Goal: Task Accomplishment & Management: Complete application form

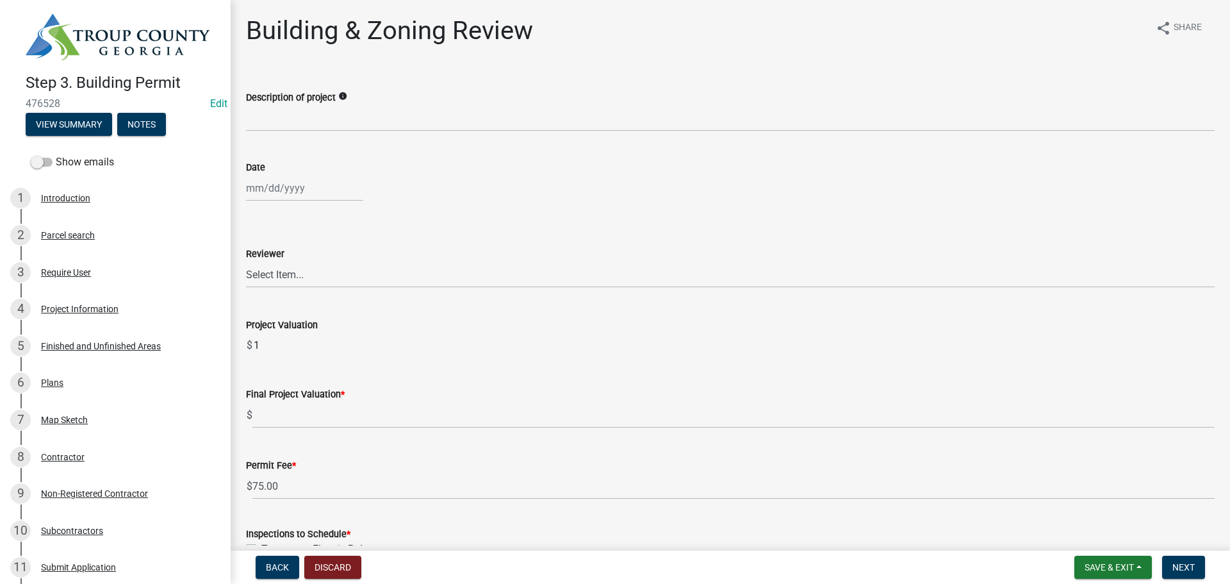
scroll to position [64, 0]
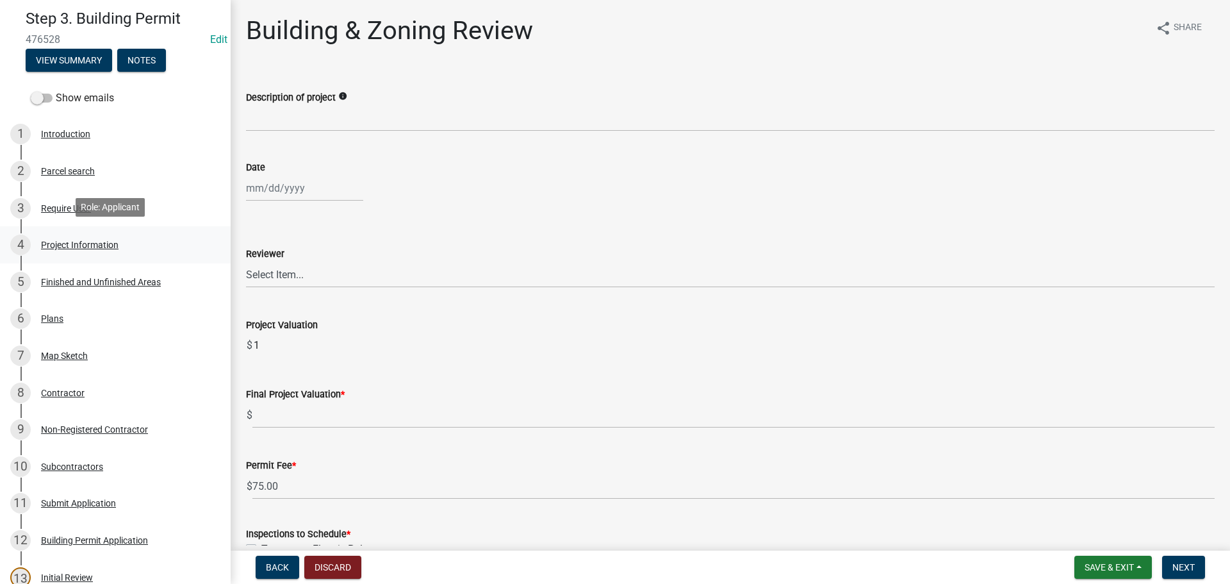
drag, startPoint x: 75, startPoint y: 245, endPoint x: 80, endPoint y: 238, distance: 9.2
click at [75, 245] on div "Project Information" at bounding box center [80, 244] width 78 height 9
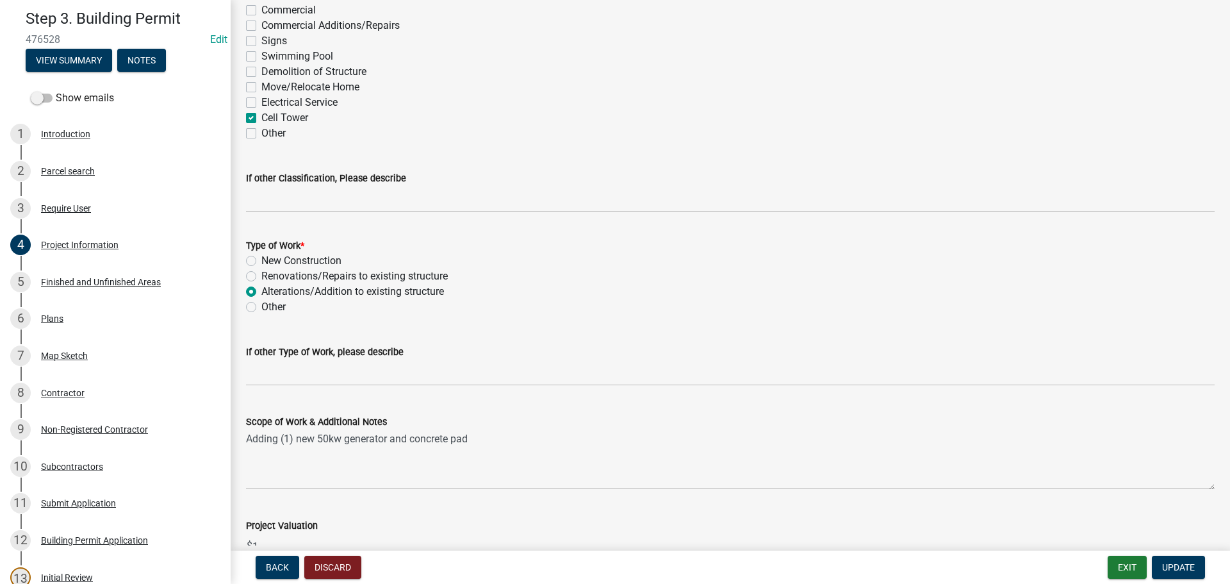
scroll to position [1153, 0]
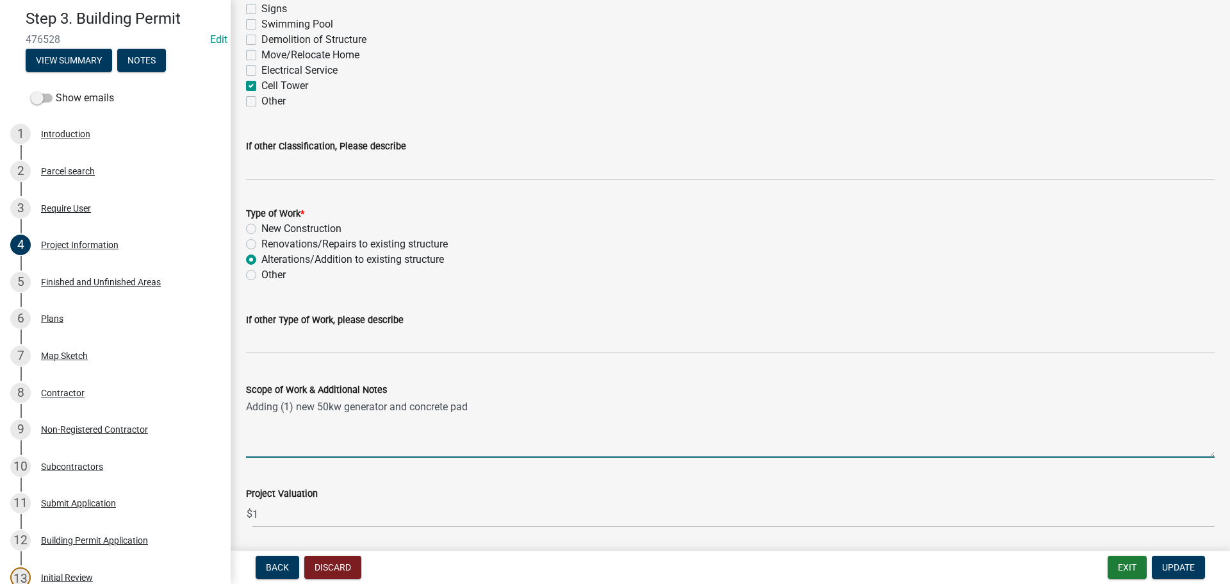
drag, startPoint x: 509, startPoint y: 402, endPoint x: 236, endPoint y: 413, distance: 272.5
click at [236, 413] on div "Scope of Work & Additional Notes Adding (1) new 50kw generator and concrete pad" at bounding box center [730, 411] width 988 height 94
click at [486, 414] on textarea "Adding (1) new 50kw generator and concrete pad" at bounding box center [730, 427] width 969 height 60
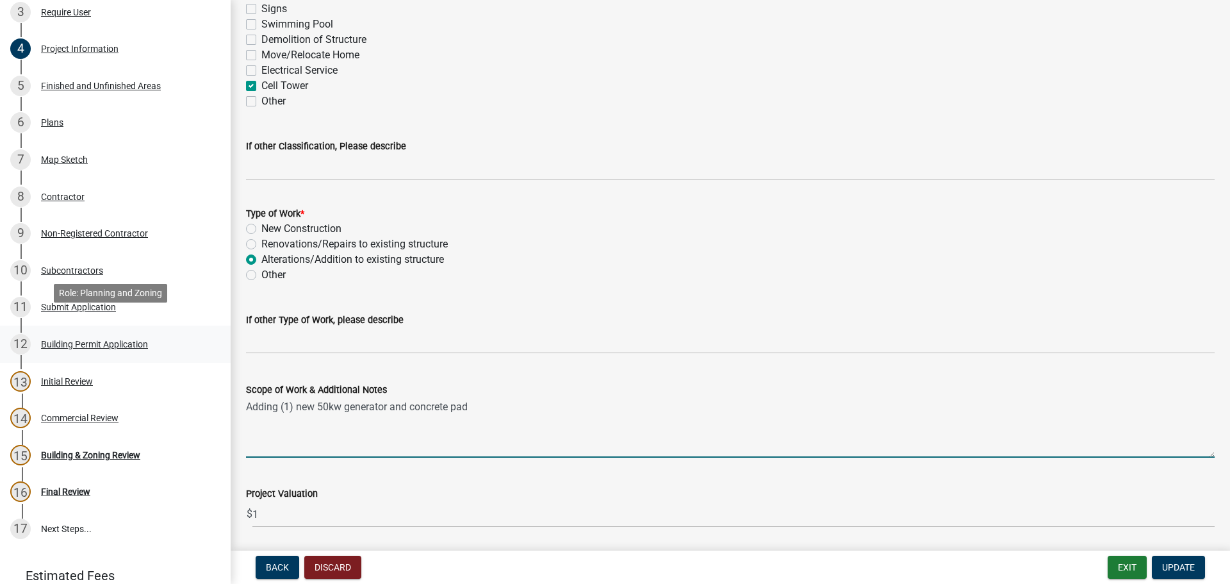
scroll to position [311, 0]
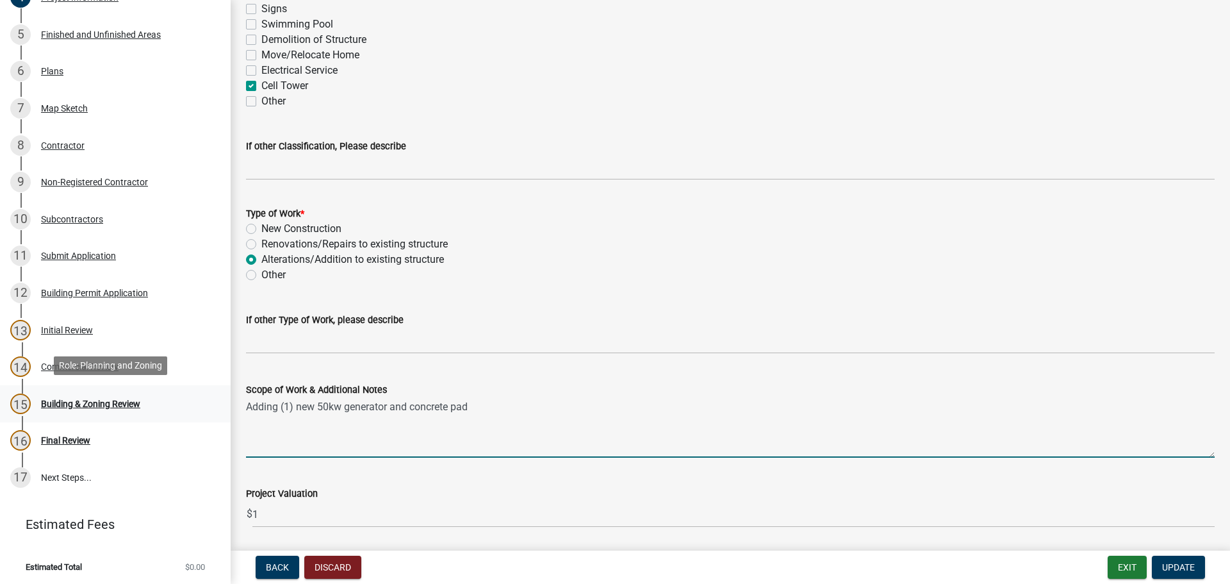
click at [106, 403] on div "Building & Zoning Review" at bounding box center [90, 403] width 99 height 9
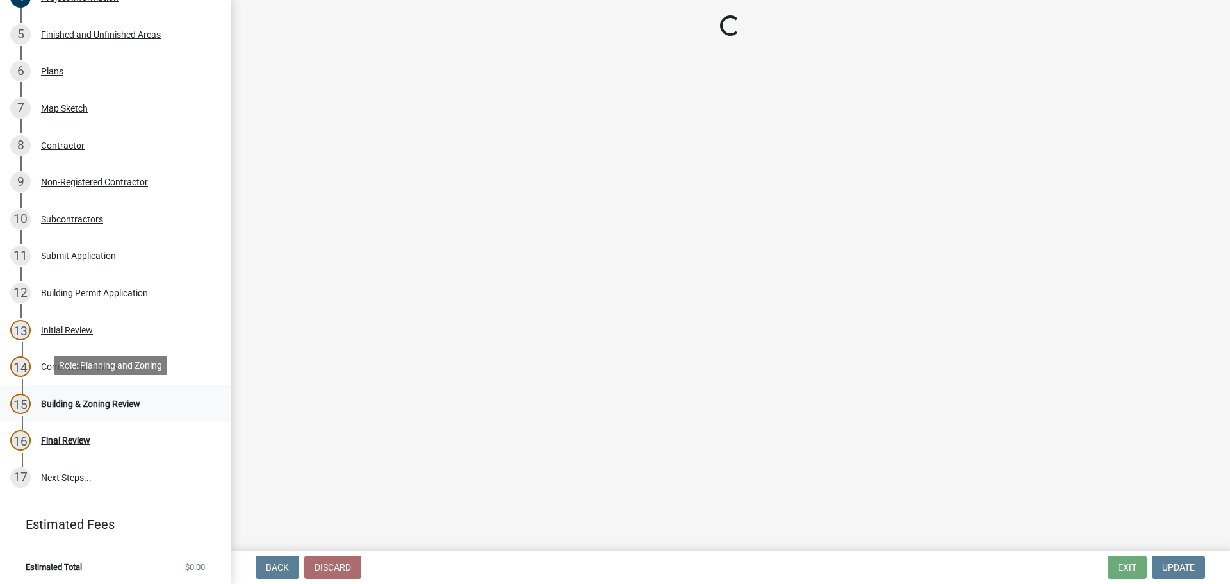
scroll to position [0, 0]
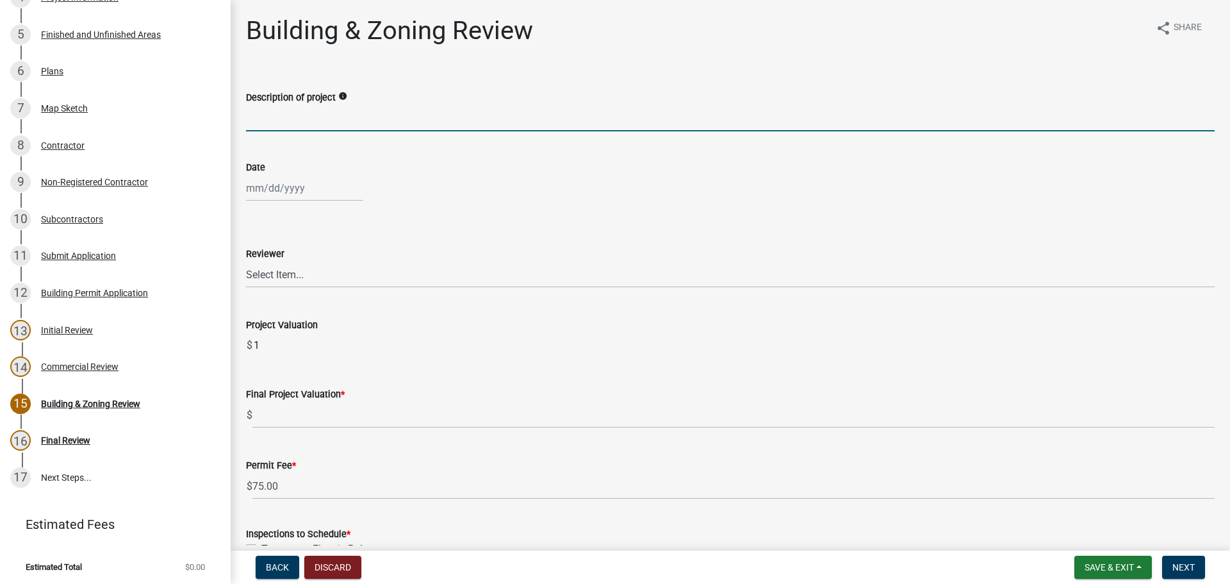
click at [349, 124] on input "Description of project" at bounding box center [730, 118] width 969 height 26
paste input "Adding (1) new 50kw generator and concrete pad"
type input "Adding (1) new 50kw generator and concrete pad"
select select "9"
select select "2025"
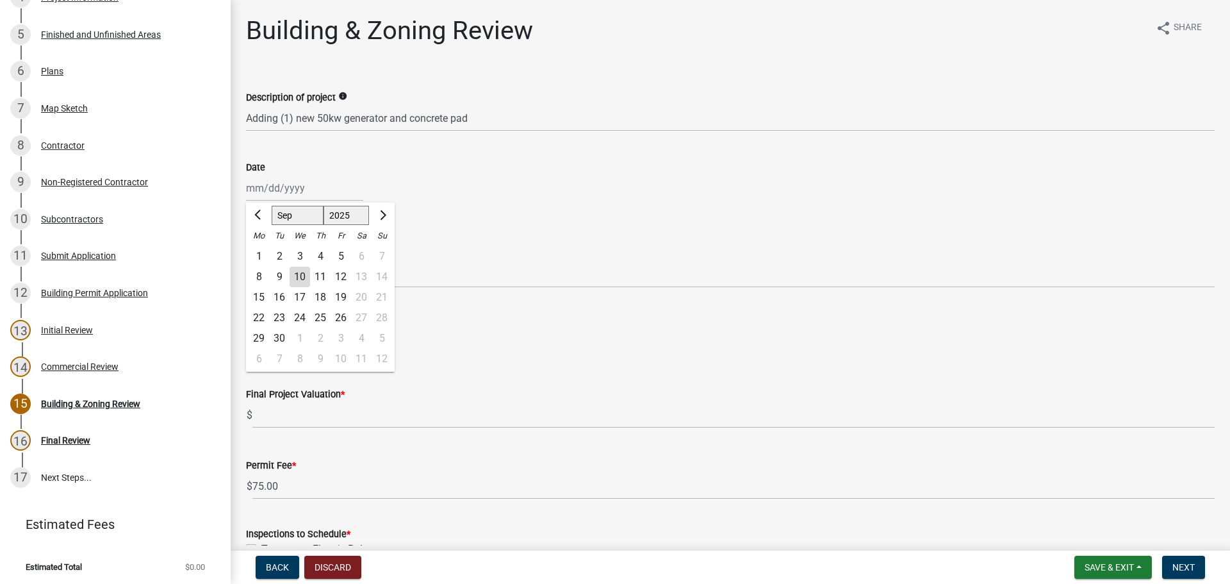
click at [294, 187] on div "[PERSON_NAME] Feb Mar Apr [PERSON_NAME][DATE] Oct Nov [DATE] 1526 1527 1528 152…" at bounding box center [304, 188] width 117 height 26
click at [295, 275] on div "10" at bounding box center [300, 276] width 20 height 20
type input "[DATE]"
click at [305, 275] on select "Select Item... [PERSON_NAME] [PERSON_NAME] [PERSON_NAME] [PERSON_NAME]" at bounding box center [730, 274] width 969 height 26
click at [246, 261] on select "Select Item... [PERSON_NAME] [PERSON_NAME] [PERSON_NAME] [PERSON_NAME]" at bounding box center [730, 274] width 969 height 26
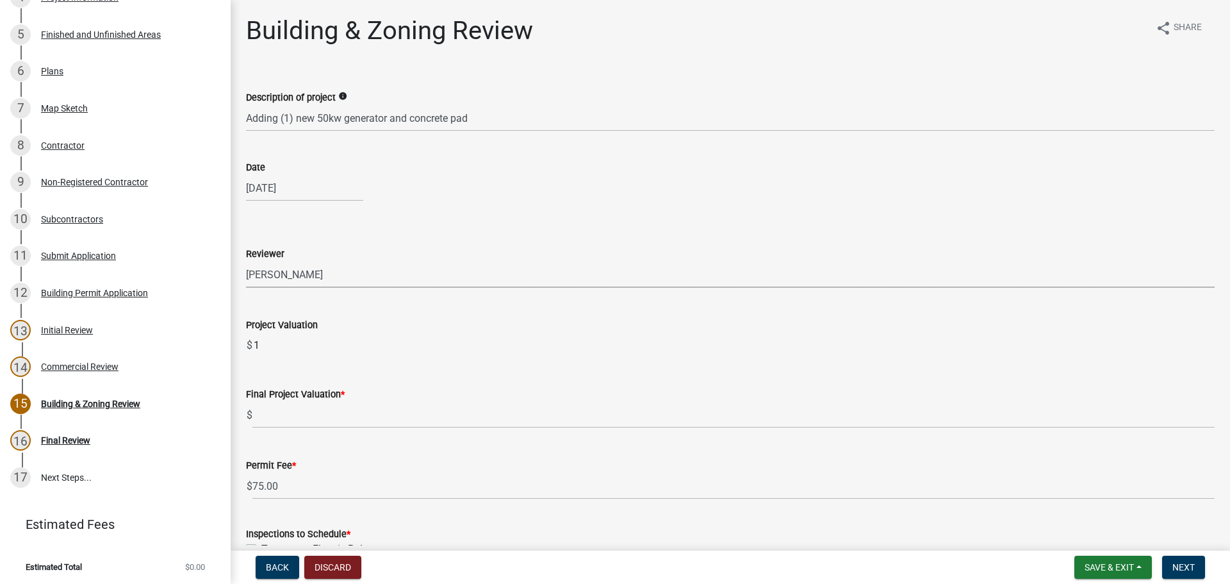
select select "4b424303-c7cc-4c62-bc62-fcf32e50628b"
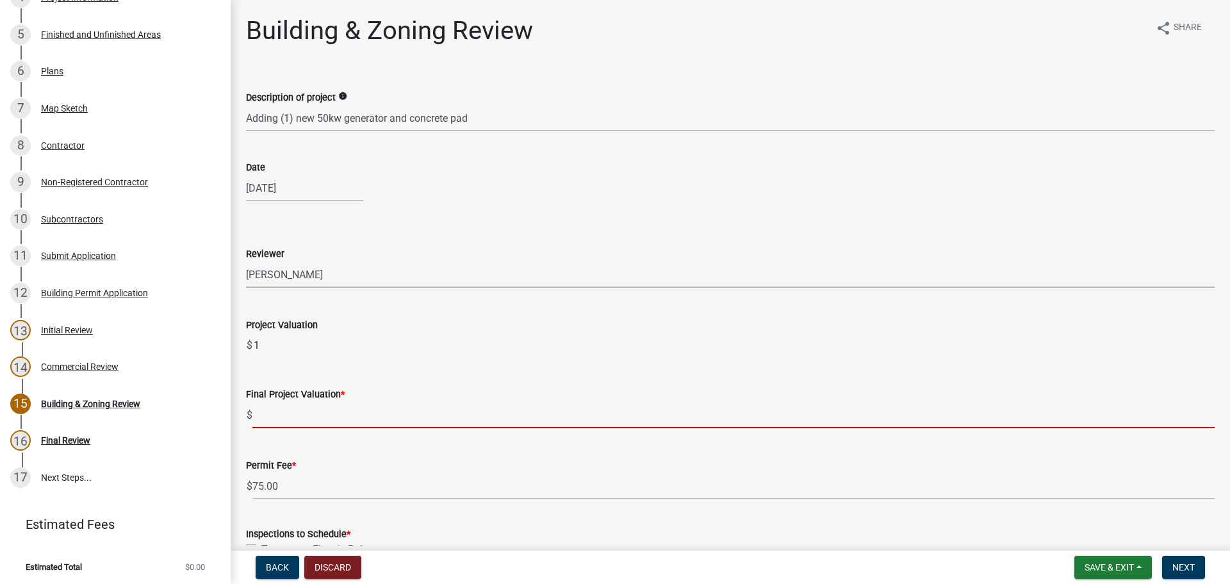
click at [315, 407] on input "text" at bounding box center [733, 415] width 962 height 26
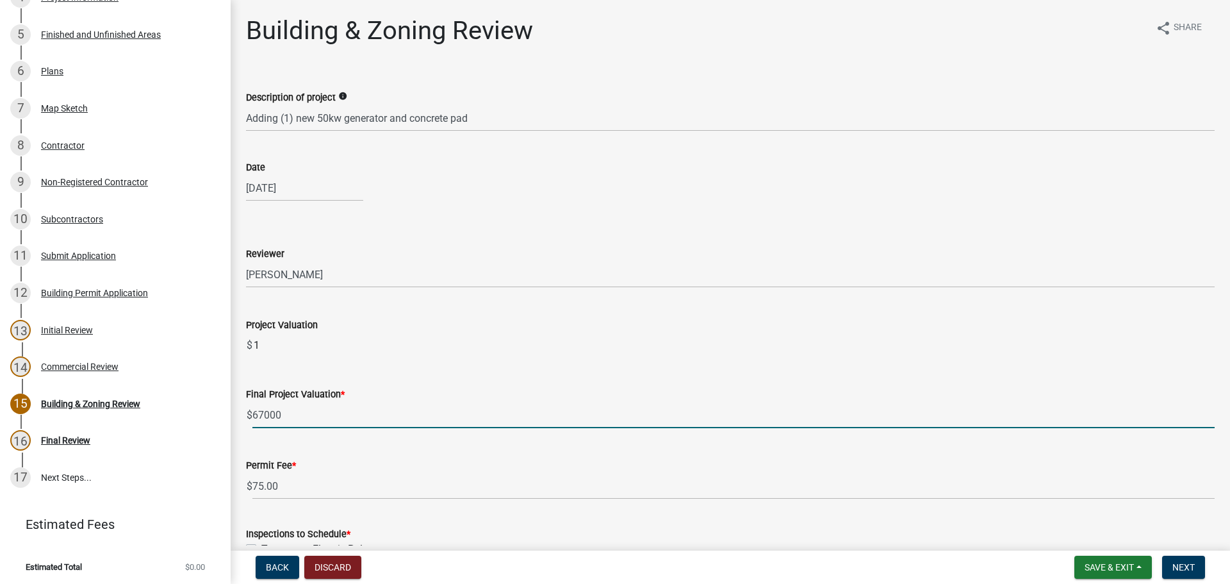
type input "67000"
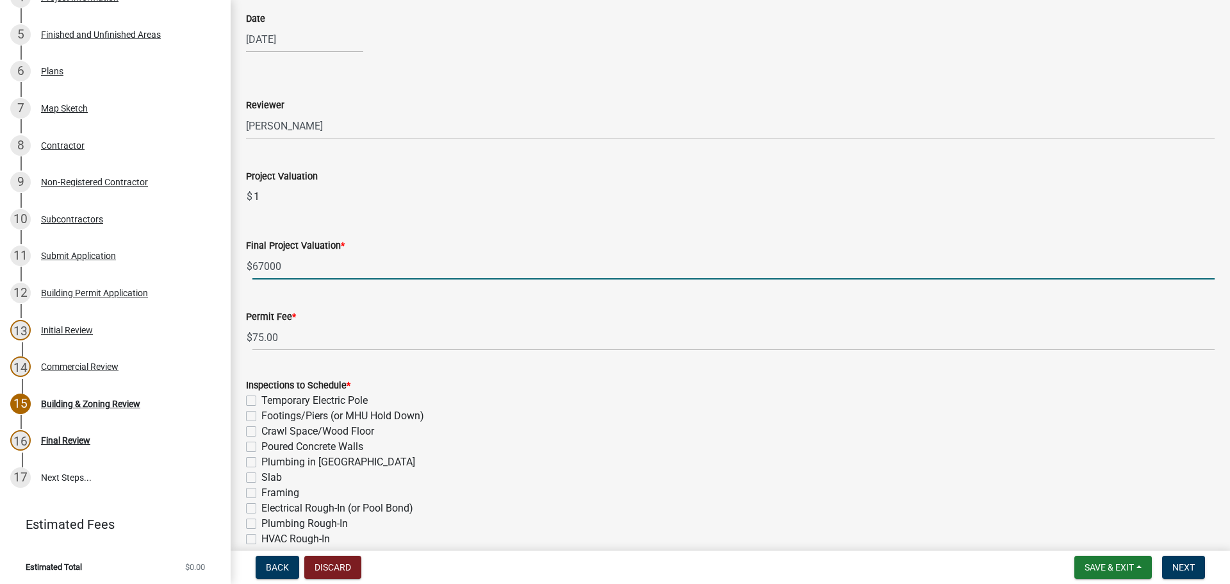
scroll to position [256, 0]
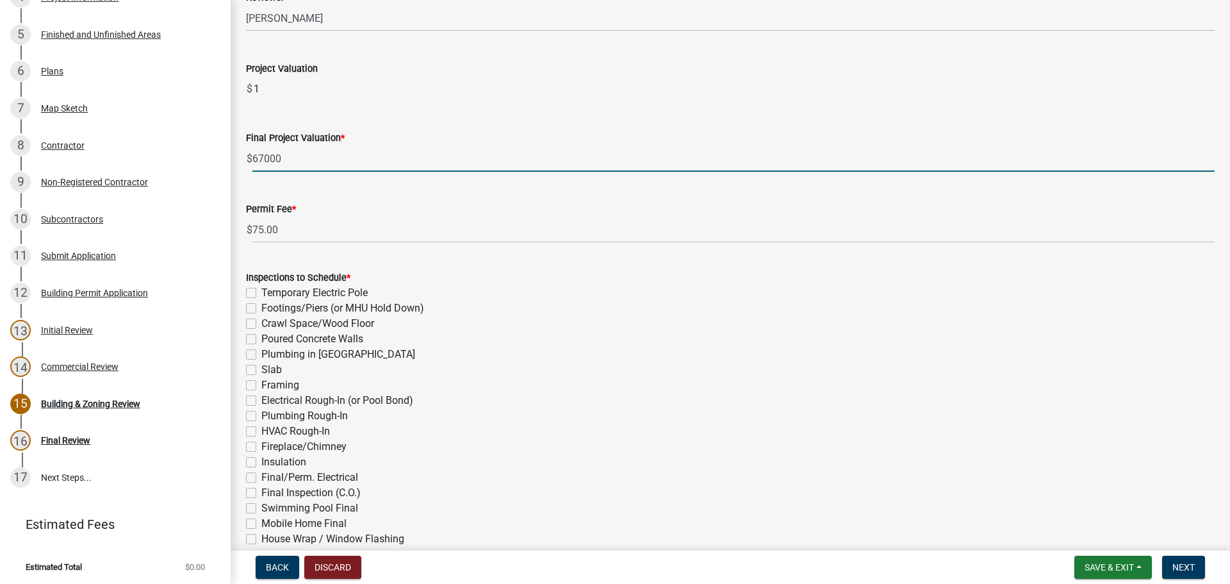
click at [272, 371] on div "Inspections to Schedule * Temporary Electric Pole Footings/Piers (or MHU Hold D…" at bounding box center [730, 423] width 969 height 307
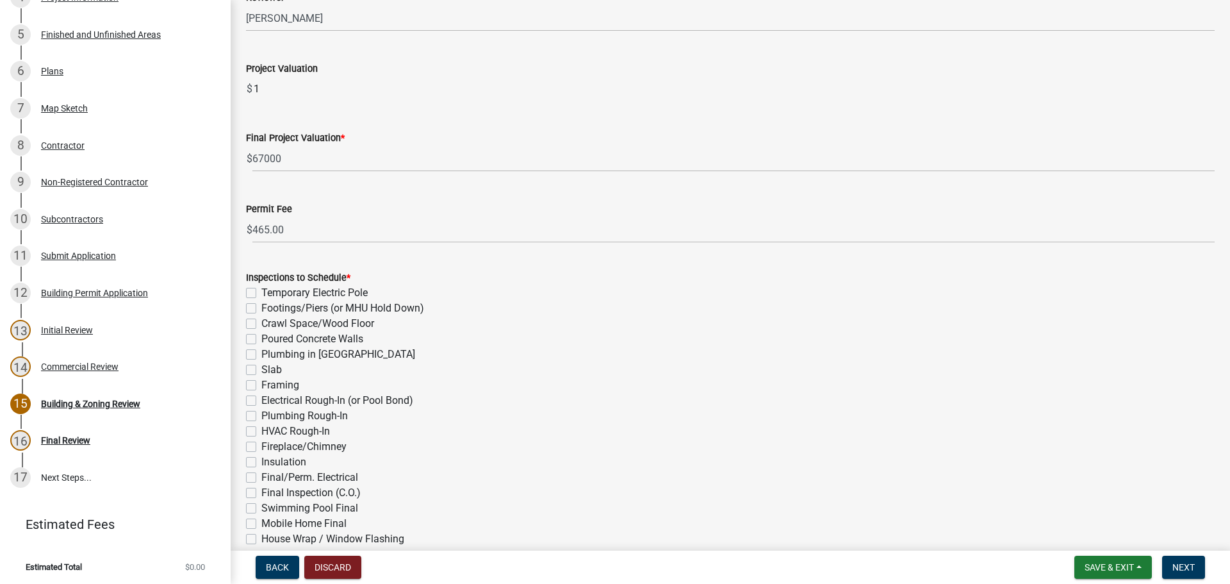
click at [261, 369] on label "Slab" at bounding box center [271, 369] width 20 height 15
click at [261, 369] on input "Slab" at bounding box center [265, 366] width 8 height 8
checkbox input "true"
checkbox input "false"
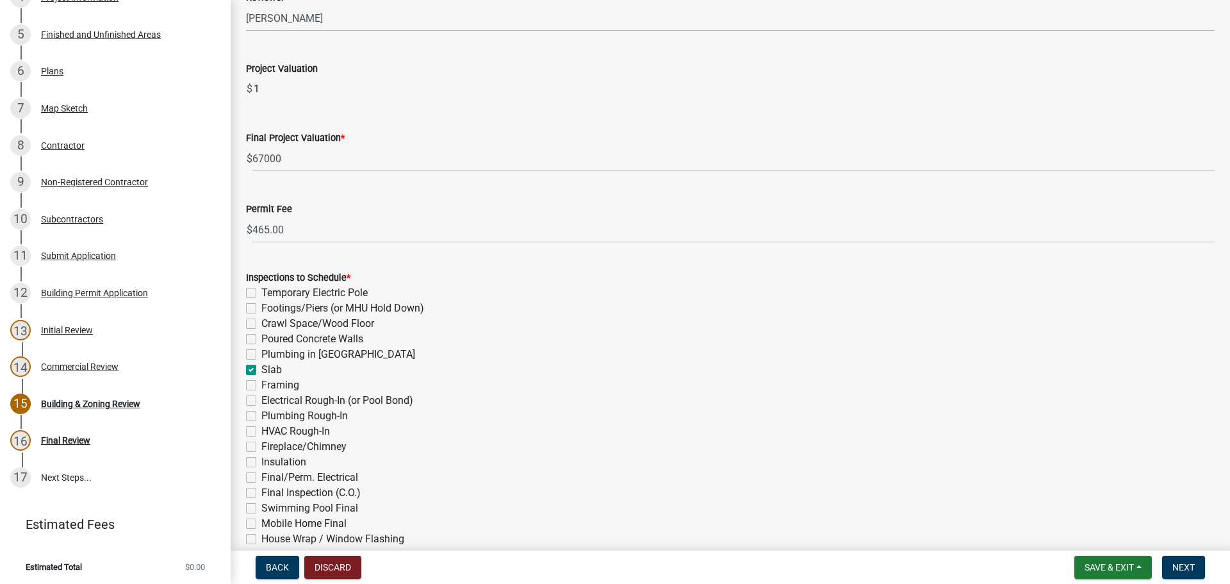
checkbox input "false"
checkbox input "true"
checkbox input "false"
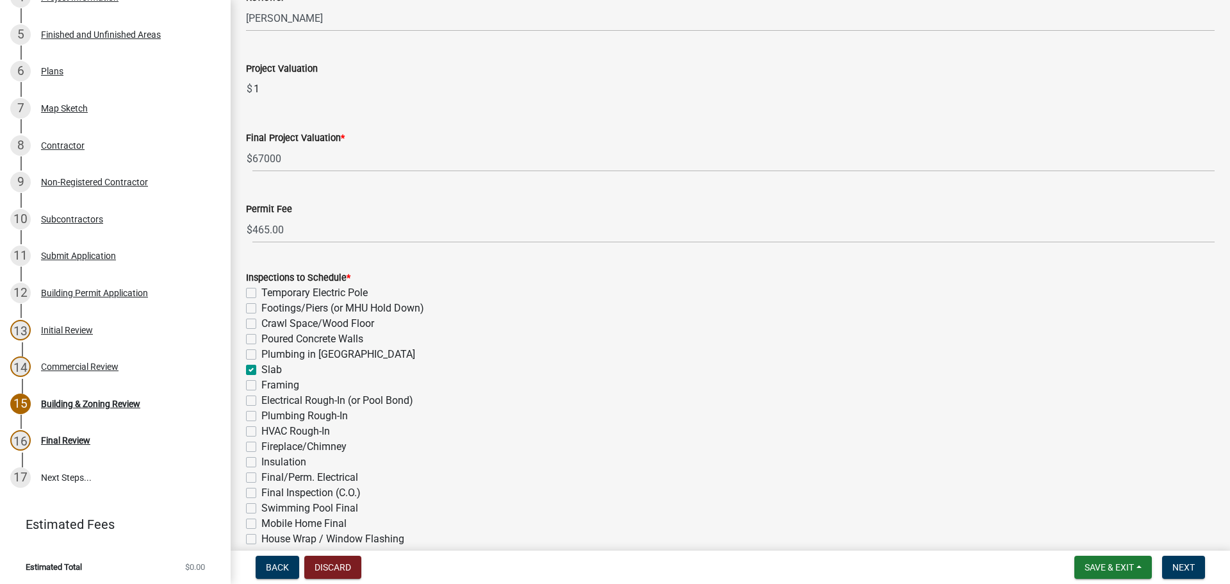
checkbox input "false"
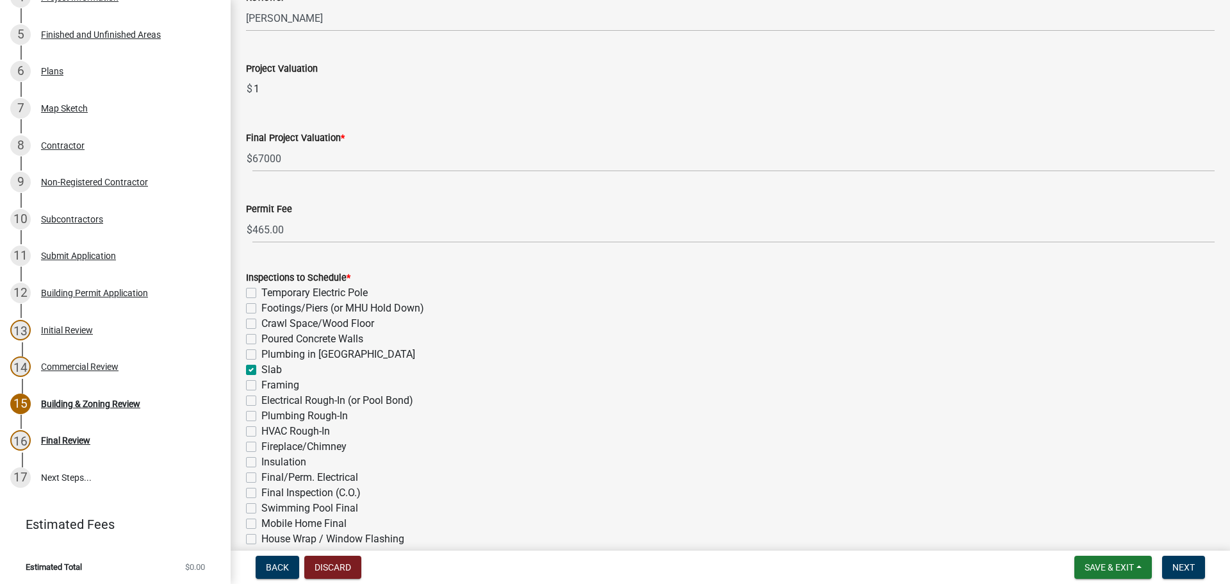
checkbox input "false"
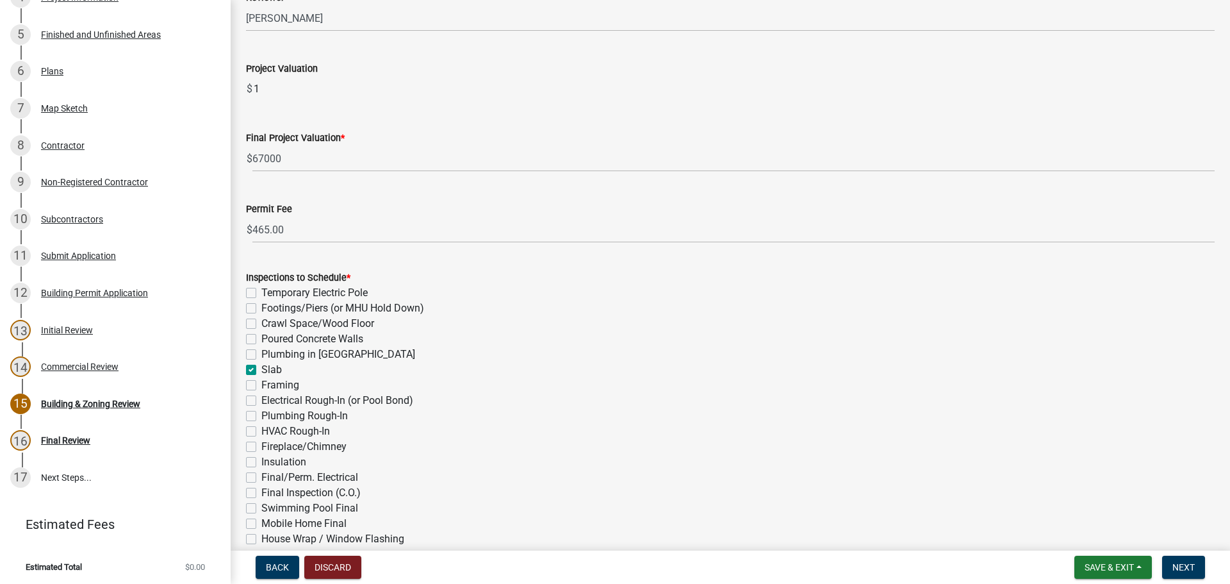
checkbox input "false"
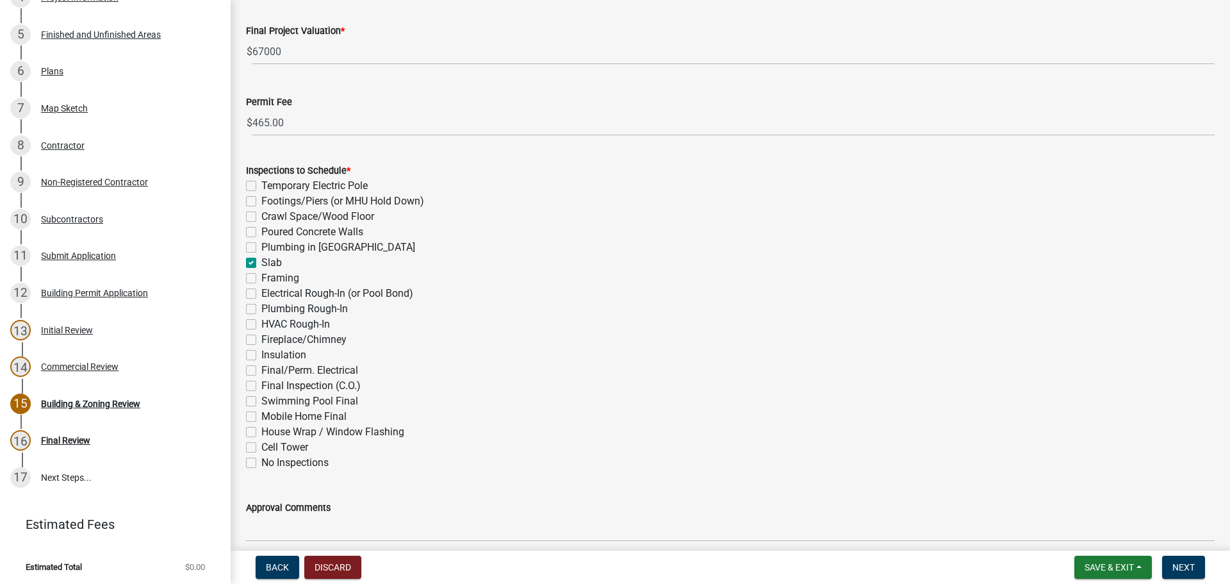
scroll to position [384, 0]
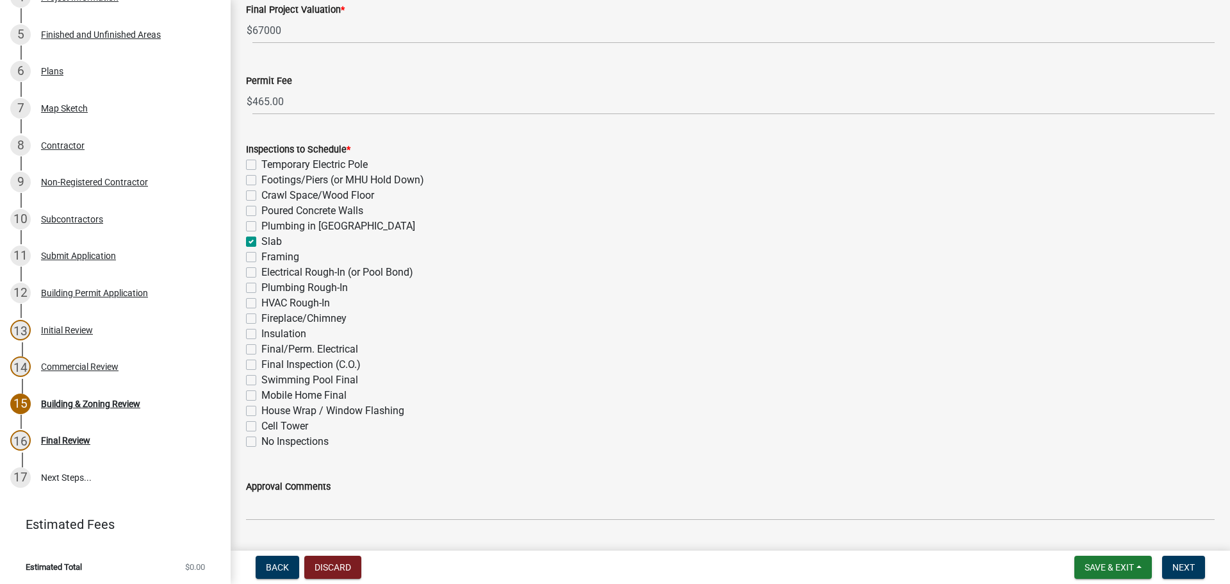
click at [312, 354] on label "Final/Perm. Electrical" at bounding box center [309, 348] width 97 height 15
click at [270, 350] on input "Final/Perm. Electrical" at bounding box center [265, 345] width 8 height 8
checkbox input "true"
checkbox input "false"
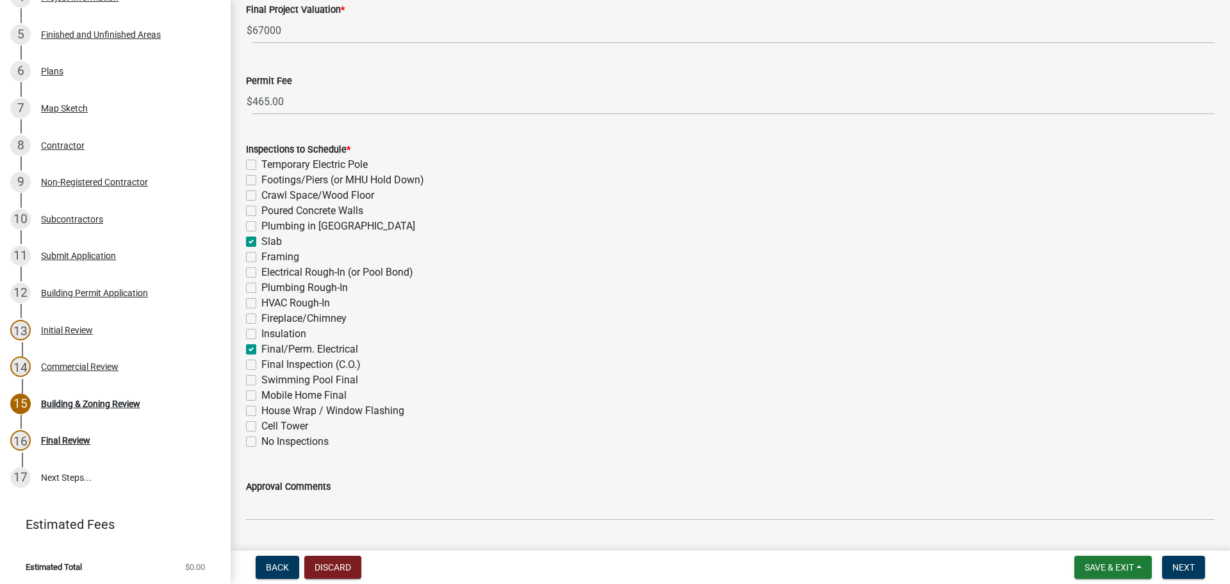
checkbox input "false"
checkbox input "true"
checkbox input "false"
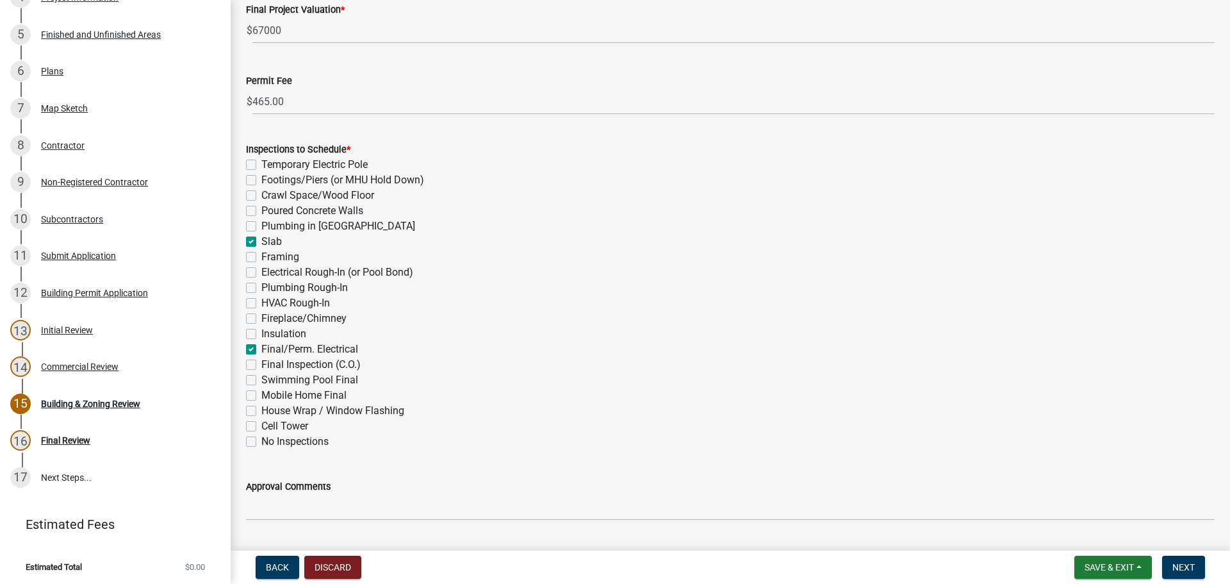
checkbox input "false"
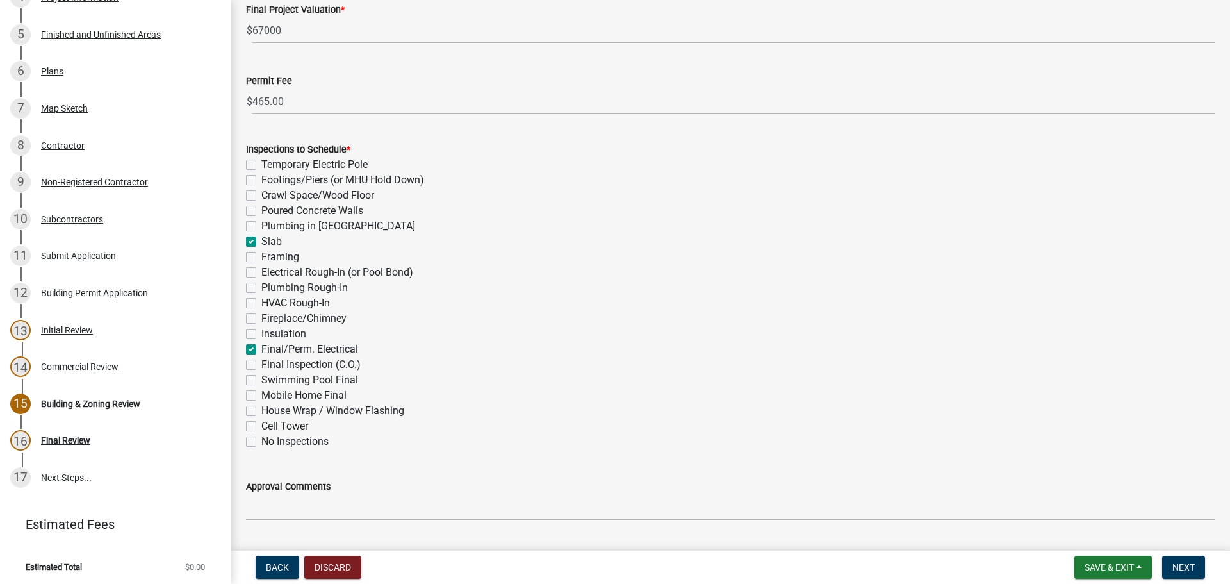
checkbox input "true"
checkbox input "false"
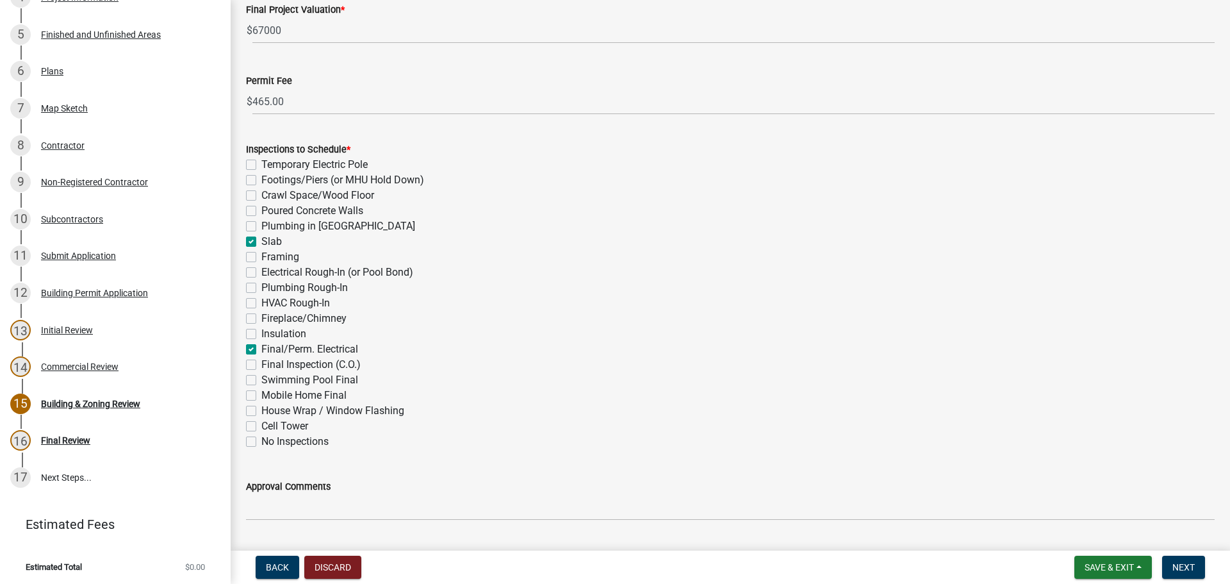
checkbox input "false"
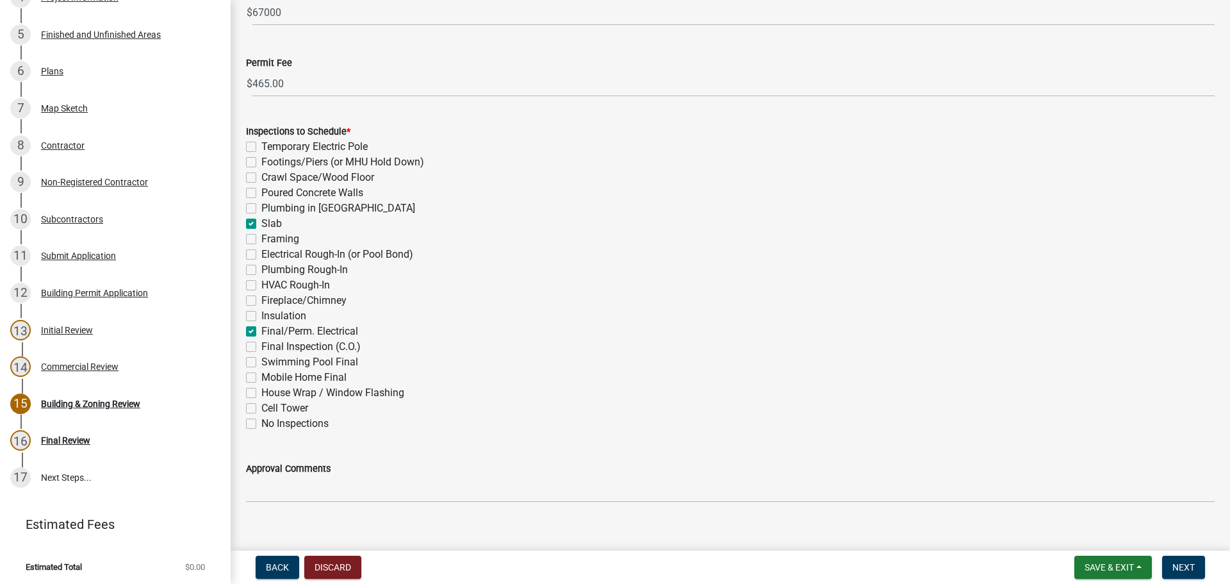
scroll to position [420, 0]
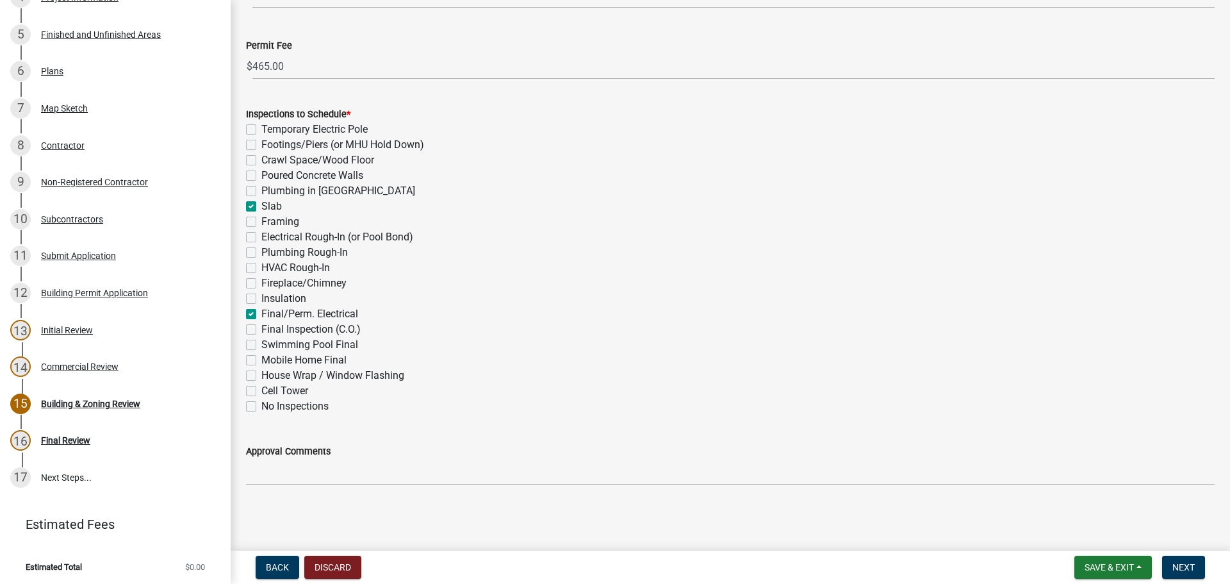
click at [310, 242] on label "Electrical Rough-In (or Pool Bond)" at bounding box center [337, 236] width 152 height 15
click at [270, 238] on input "Electrical Rough-In (or Pool Bond)" at bounding box center [265, 233] width 8 height 8
checkbox input "true"
checkbox input "false"
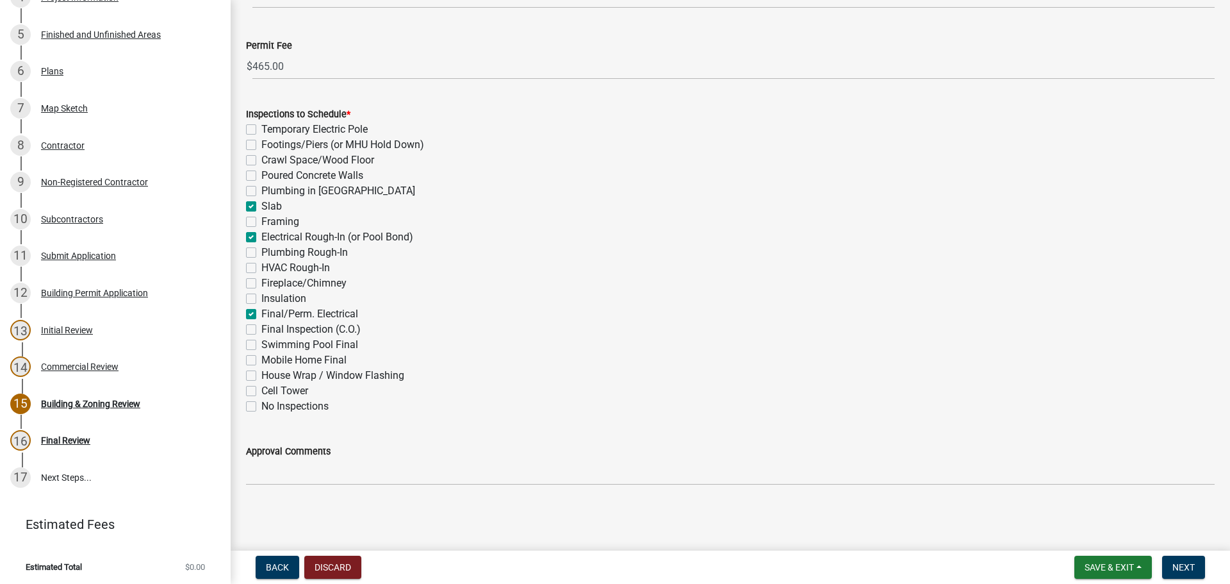
checkbox input "false"
checkbox input "true"
checkbox input "false"
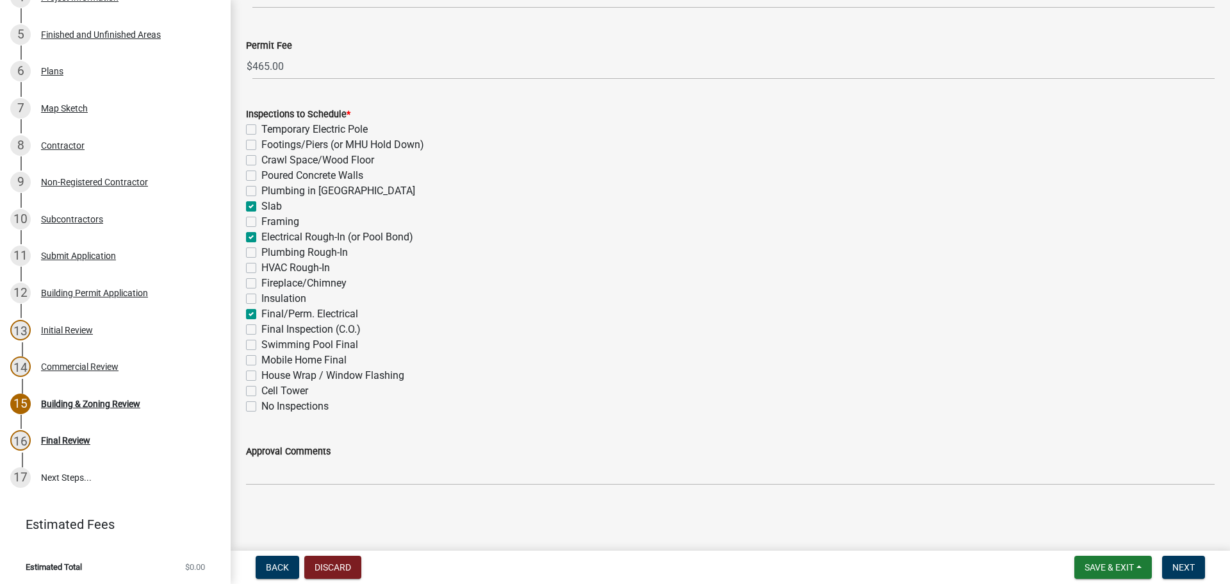
checkbox input "true"
checkbox input "false"
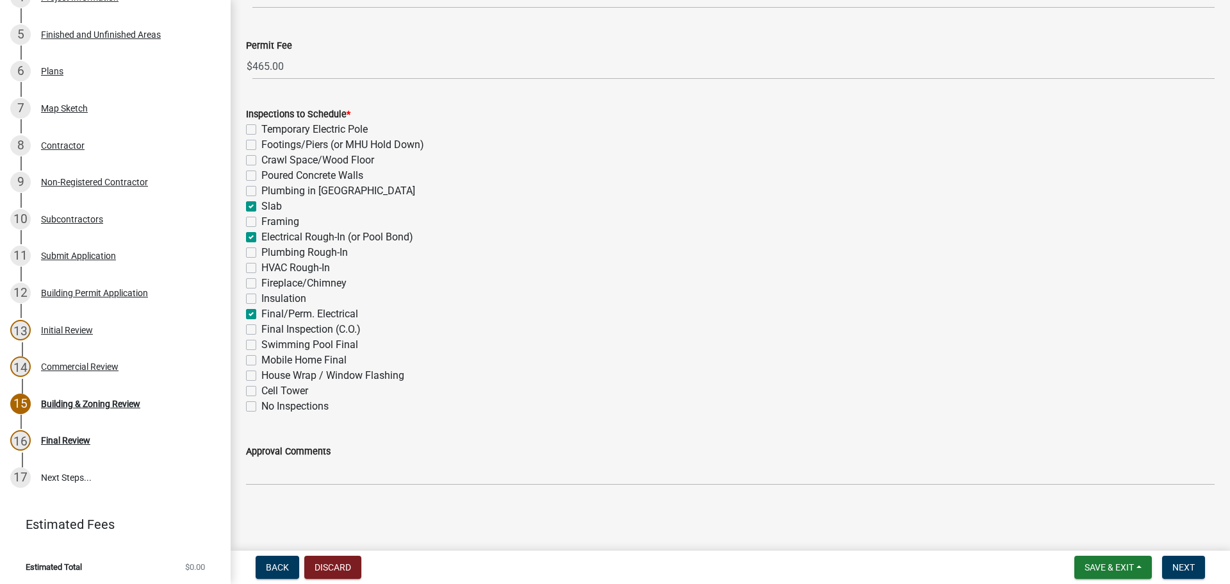
checkbox input "true"
checkbox input "false"
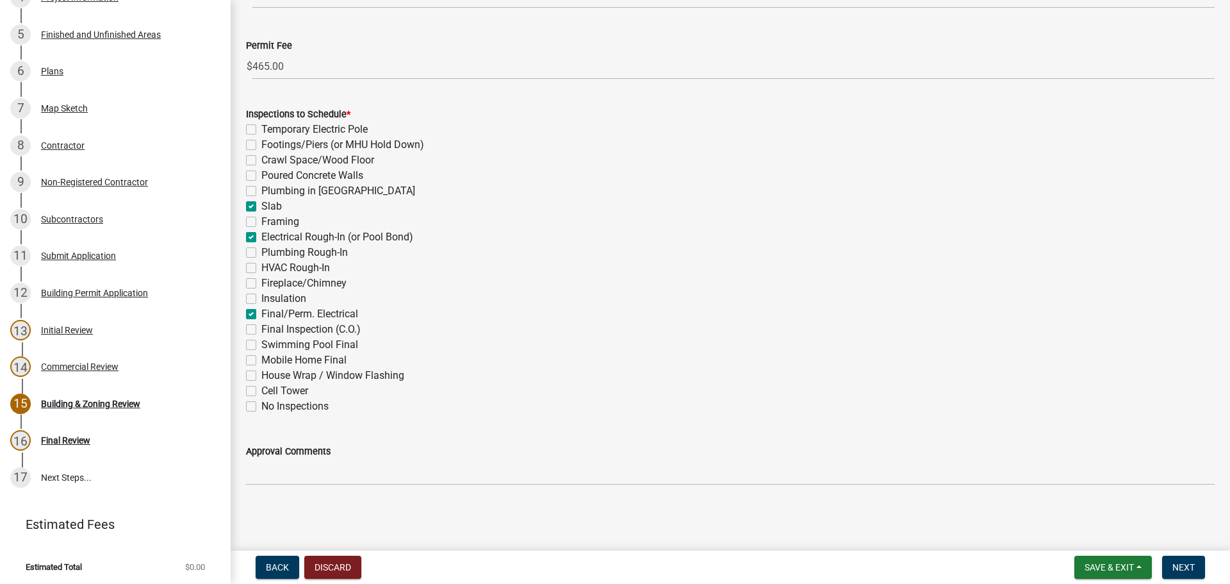
checkbox input "false"
click at [942, 255] on div "Plumbing Rough-In" at bounding box center [730, 252] width 969 height 15
click at [837, 250] on div "Plumbing Rough-In" at bounding box center [730, 252] width 969 height 15
click at [1183, 566] on span "Next" at bounding box center [1183, 567] width 22 height 10
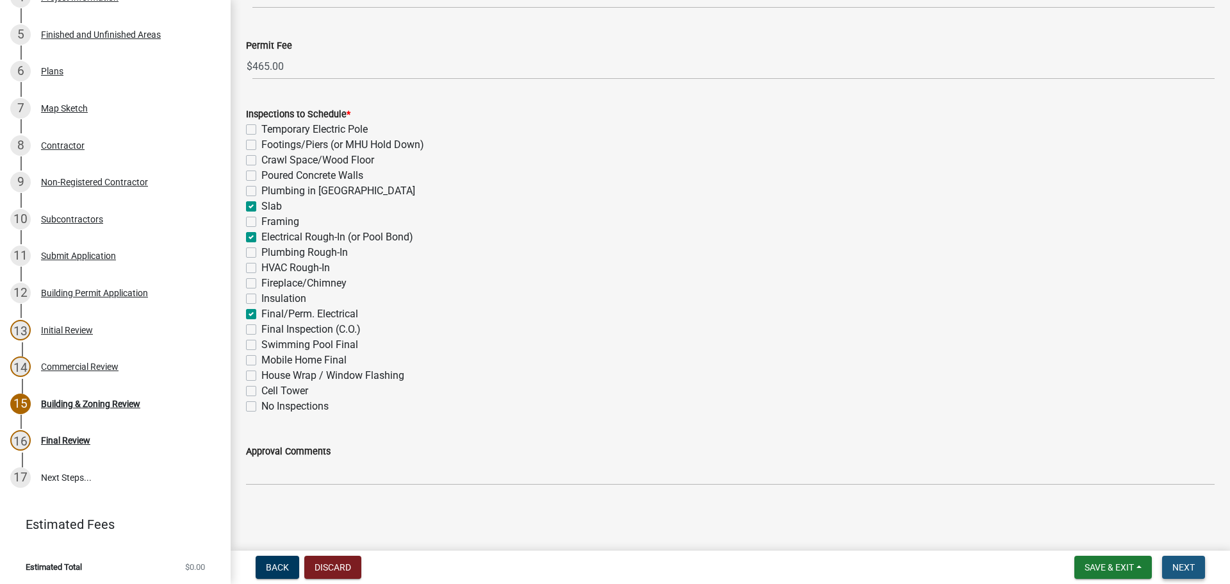
scroll to position [0, 0]
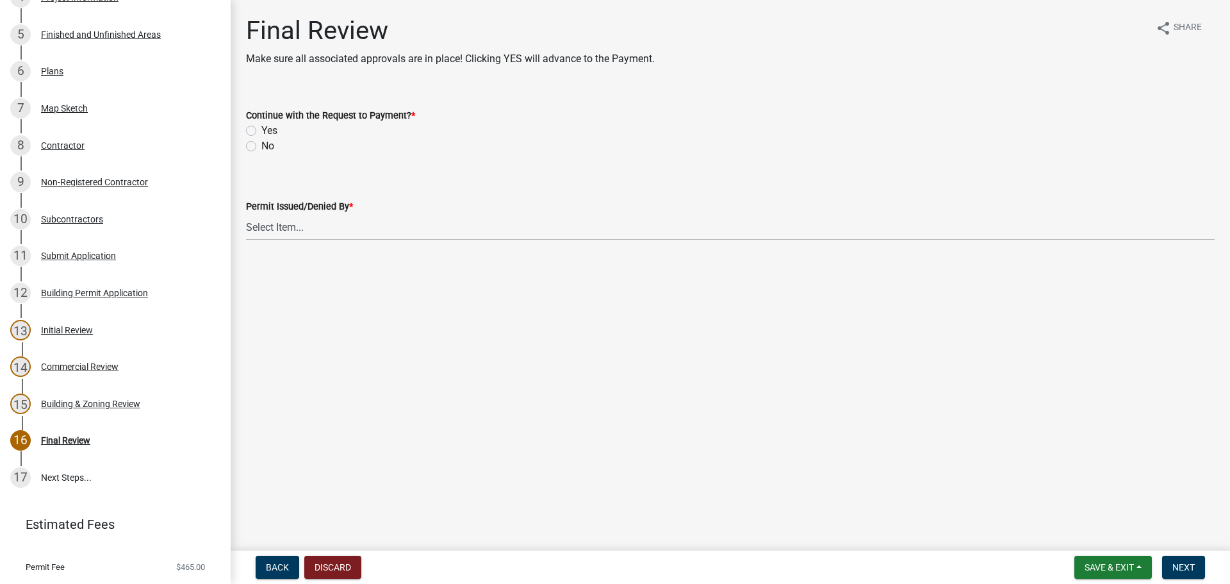
click at [272, 131] on label "Yes" at bounding box center [269, 130] width 16 height 15
click at [270, 131] on input "Yes" at bounding box center [265, 127] width 8 height 8
radio input "true"
click at [316, 225] on select "Select Item... [PERSON_NAME] [PERSON_NAME] [PERSON_NAME] [PERSON_NAME]" at bounding box center [730, 227] width 969 height 26
click at [246, 214] on select "Select Item... [PERSON_NAME] [PERSON_NAME] [PERSON_NAME] [PERSON_NAME]" at bounding box center [730, 227] width 969 height 26
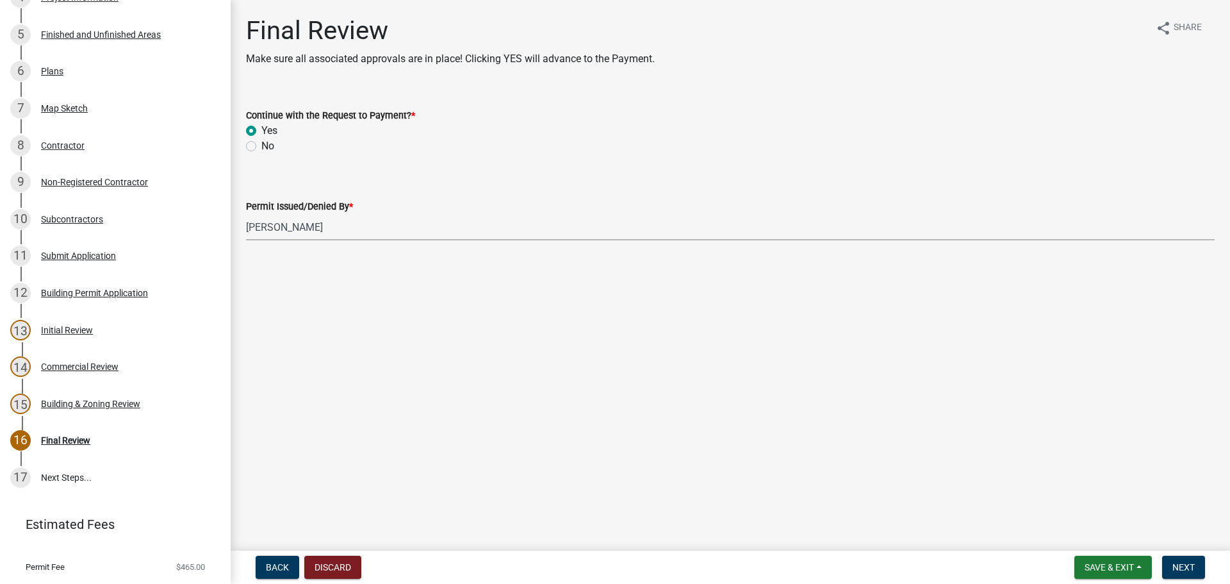
select select "4b424303-c7cc-4c62-bc62-fcf32e50628b"
click at [627, 438] on main "Final Review Make sure all associated approvals are in place! Clicking YES will…" at bounding box center [730, 272] width 999 height 545
click at [859, 432] on main "Final Review Make sure all associated approvals are in place! Clicking YES will…" at bounding box center [730, 272] width 999 height 545
click at [1188, 564] on span "Next" at bounding box center [1183, 567] width 22 height 10
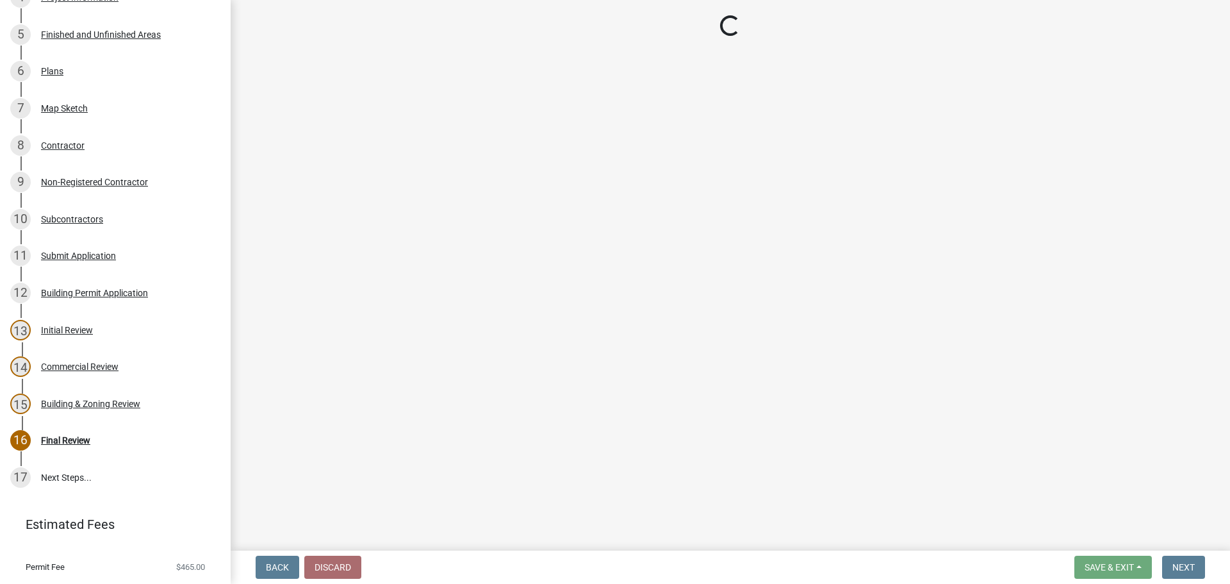
select select "3: 3"
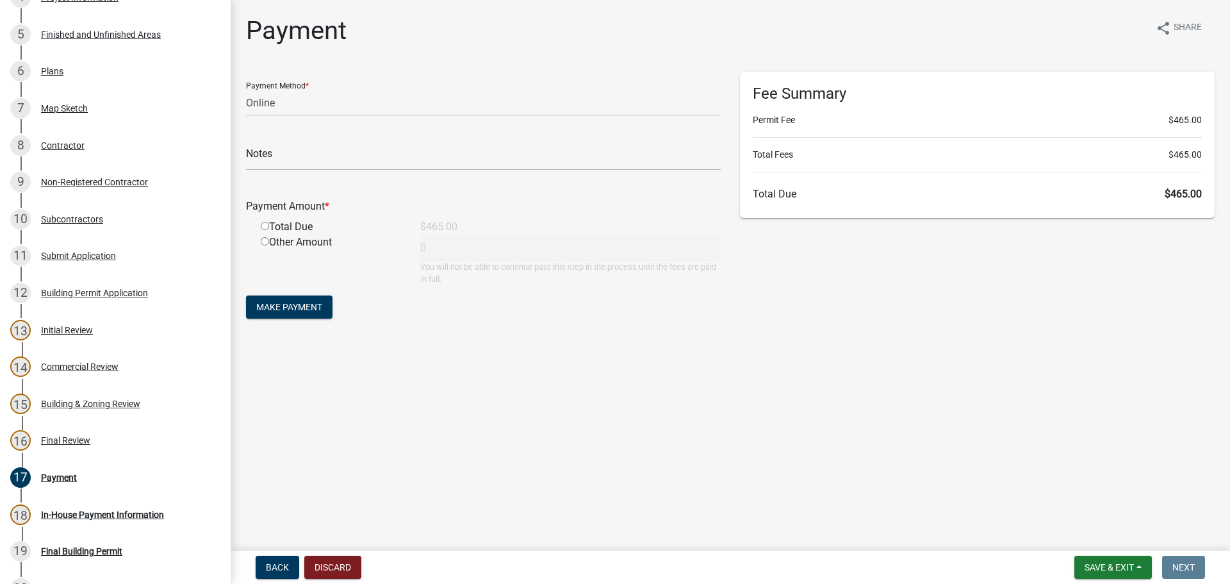
scroll to position [791, 0]
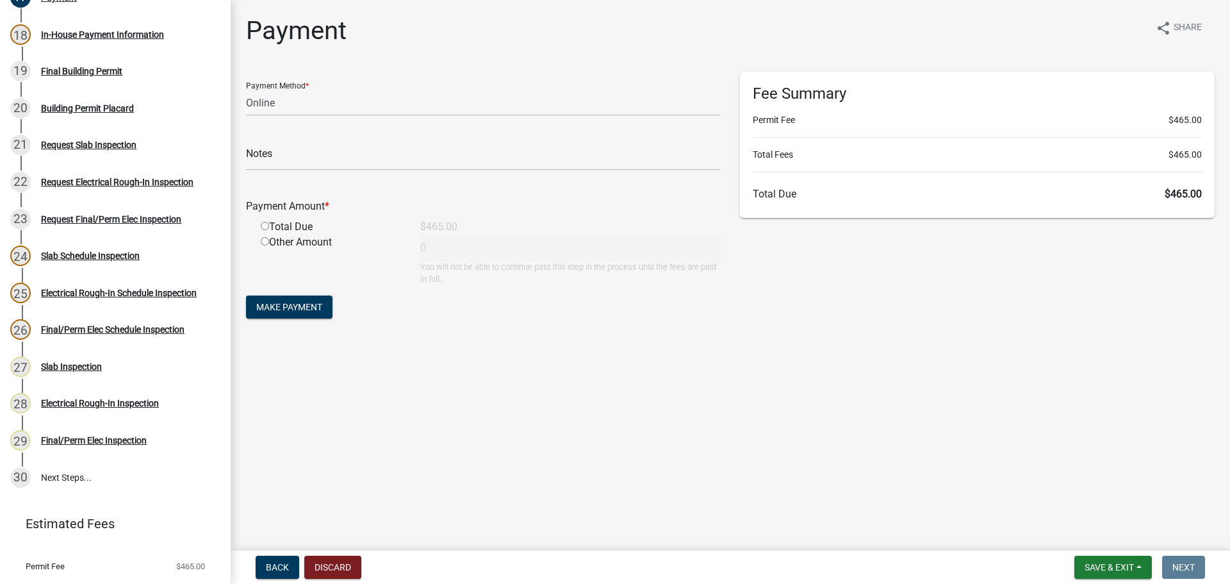
click at [649, 436] on main "Payment share Share Payment Method * Credit Card POS Check Cash Online Notes Pa…" at bounding box center [730, 272] width 999 height 545
click at [731, 403] on main "Payment share Share Payment Method * Credit Card POS Check Cash Online Notes Pa…" at bounding box center [730, 272] width 999 height 545
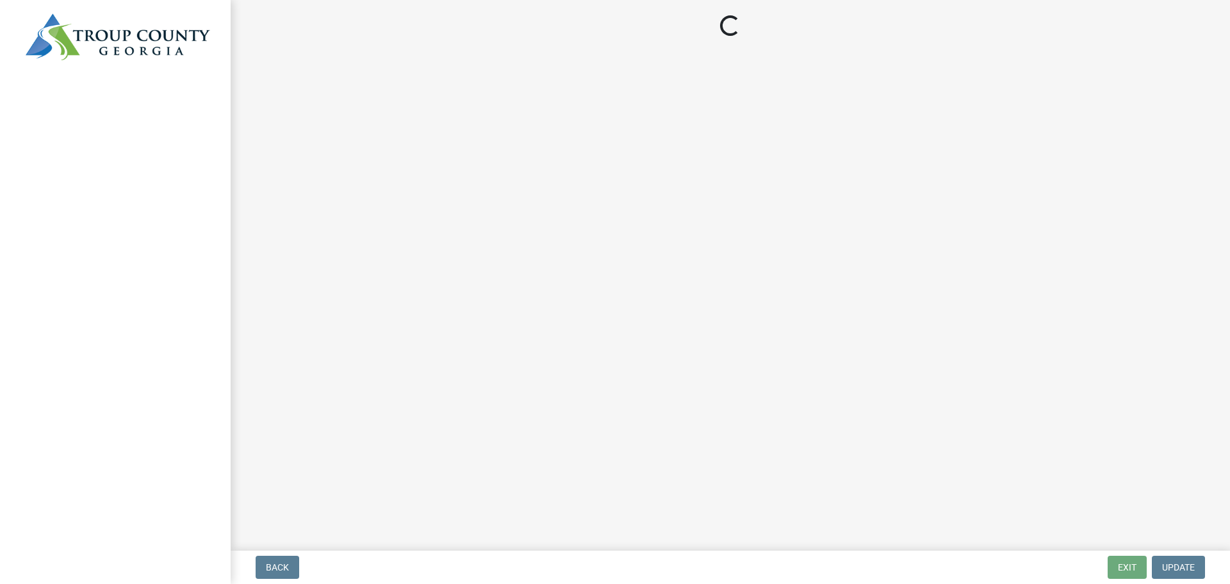
select select "3: 3"
